Goal: Navigation & Orientation: Find specific page/section

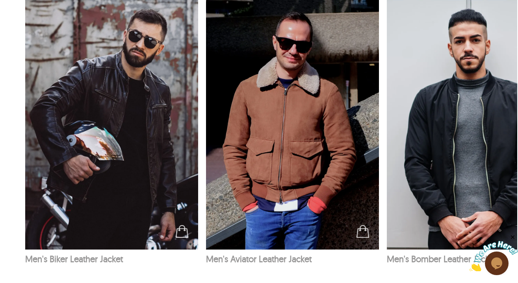
scroll to position [1280, 1]
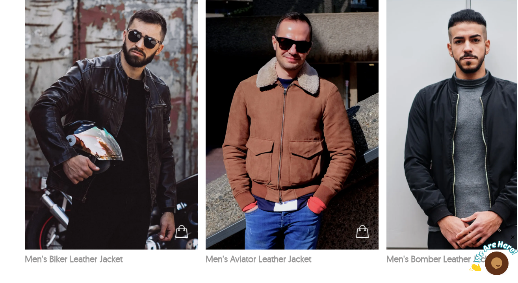
click at [293, 82] on img at bounding box center [291, 120] width 173 height 260
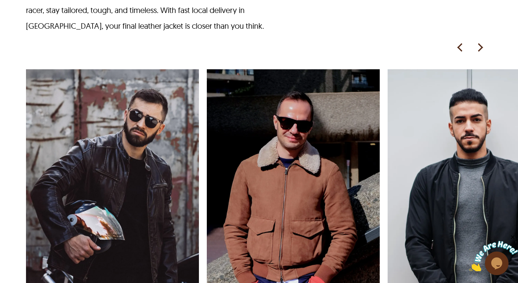
select select "********"
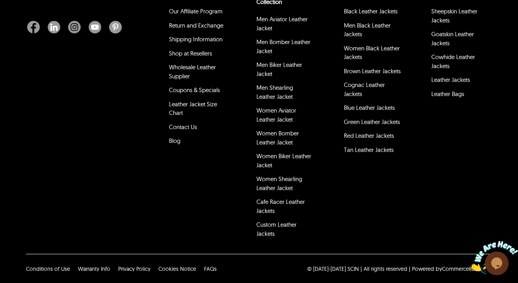
scroll to position [2057, 0]
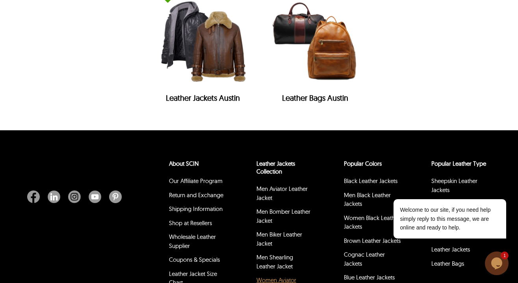
scroll to position [3338, 0]
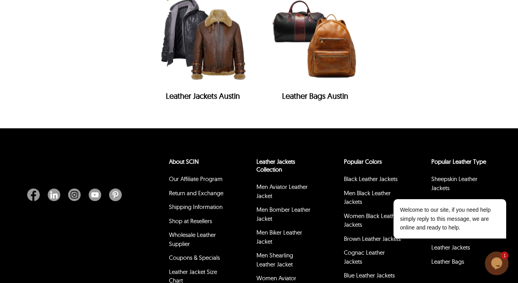
click at [235, 91] on h2 "Leather Jackets Austin" at bounding box center [203, 97] width 96 height 13
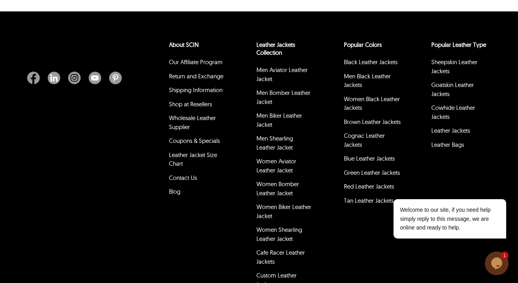
scroll to position [3456, 0]
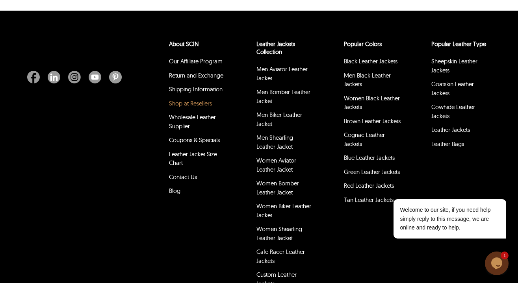
click at [203, 100] on link "Shop at Resellers" at bounding box center [190, 103] width 43 height 7
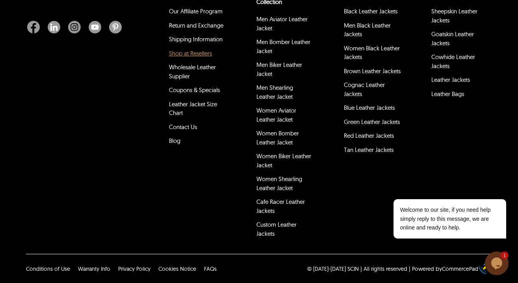
scroll to position [331, 0]
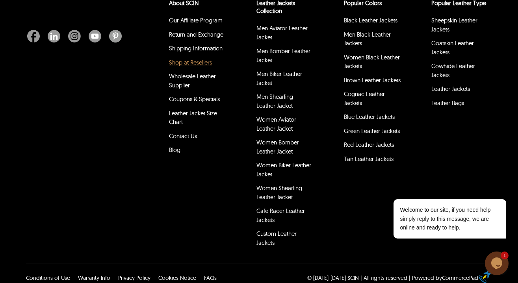
click at [202, 61] on link "Shop at Resellers" at bounding box center [190, 62] width 43 height 7
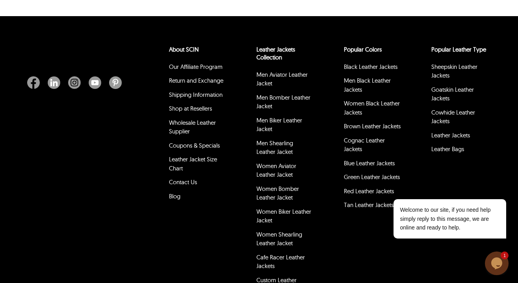
scroll to position [3190, 0]
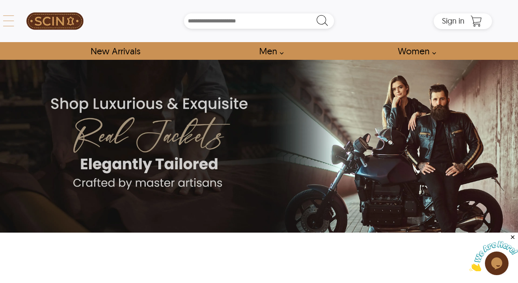
click at [26, 22] on div "← Menu New Arrivals Men Leather Jackets Aviator Leather Jackets Bomber Leather …" at bounding box center [259, 21] width 466 height 42
